Goal: Navigation & Orientation: Find specific page/section

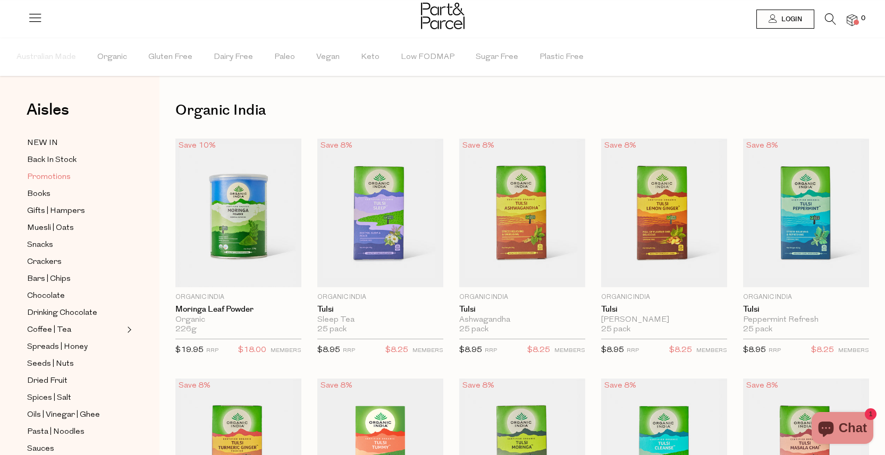
click at [38, 174] on span "Promotions" at bounding box center [49, 177] width 44 height 13
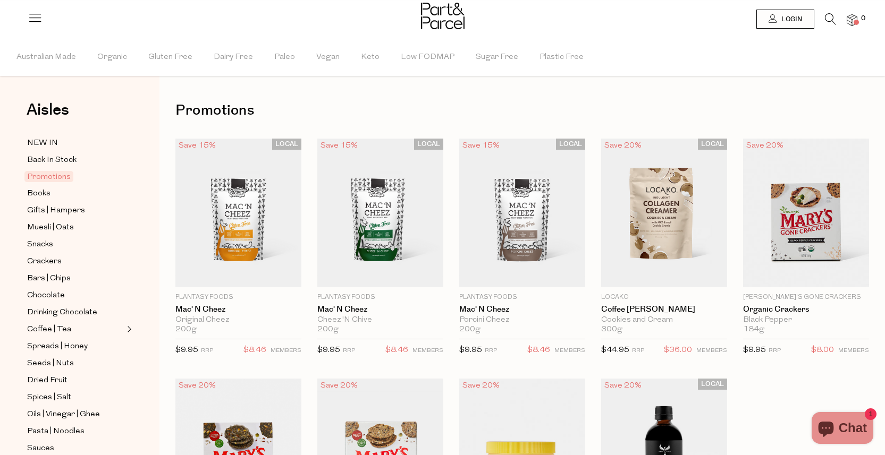
click at [511, 96] on div "Promotions Close Browse Aisles Clear All Filter Clear Australian Made Organic G…" at bounding box center [521, 446] width 725 height 890
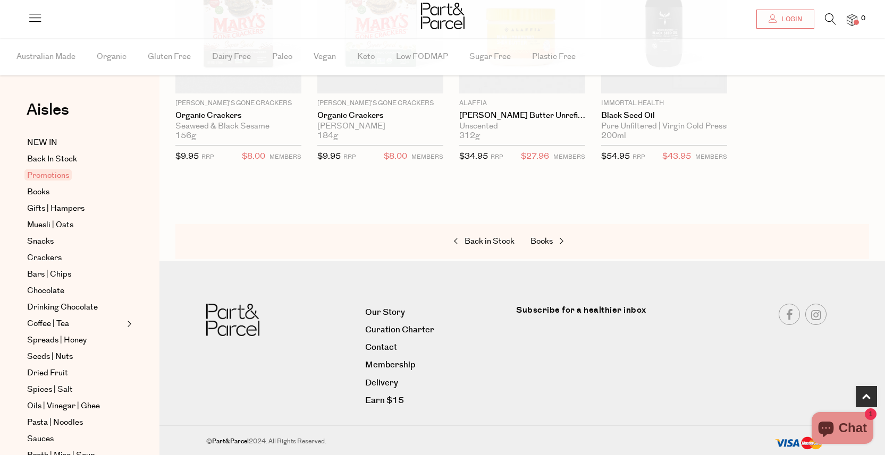
scroll to position [432, 0]
